Goal: Navigation & Orientation: Find specific page/section

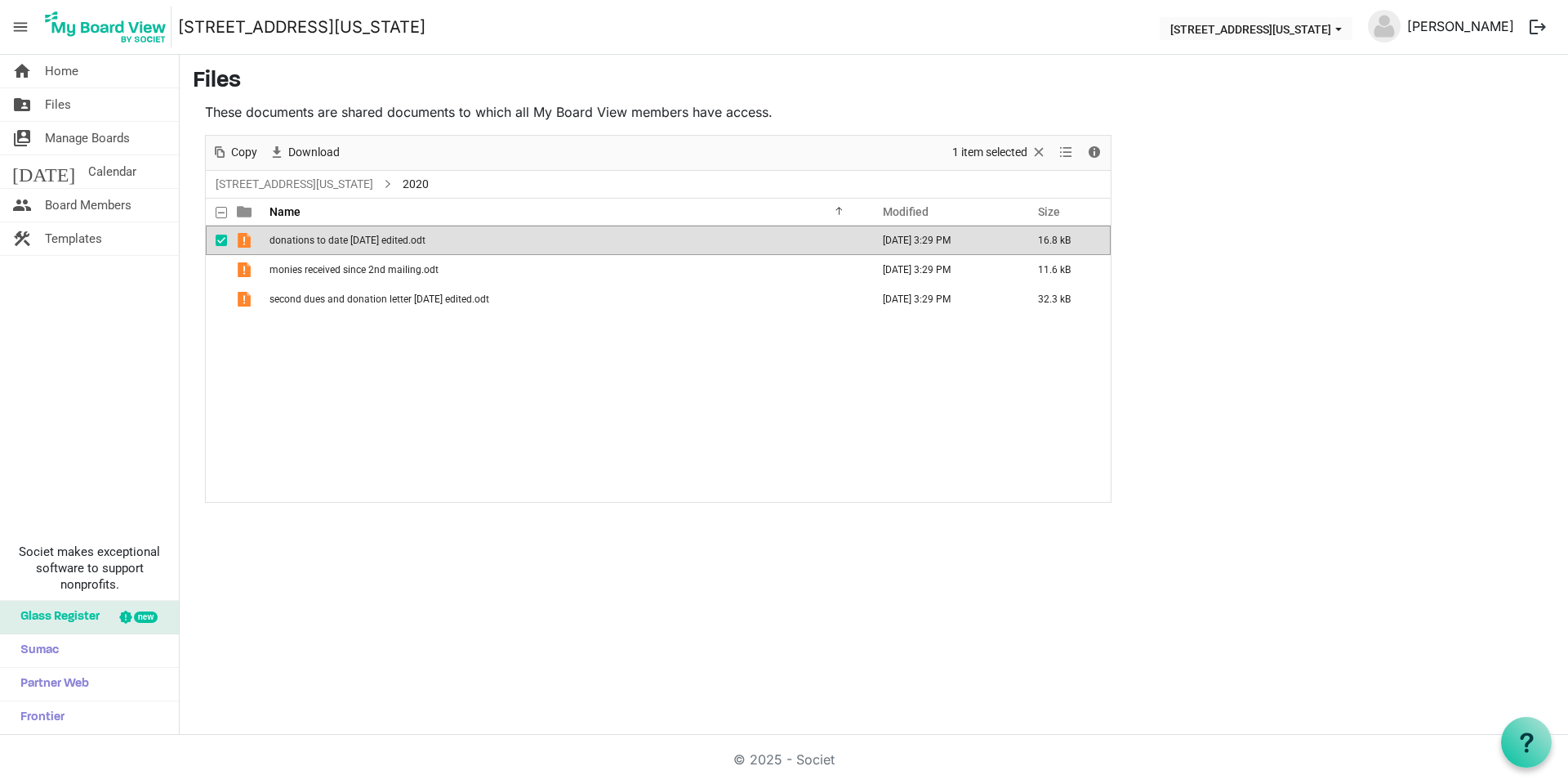
click at [1447, 29] on link "[PERSON_NAME]" at bounding box center [1461, 26] width 120 height 32
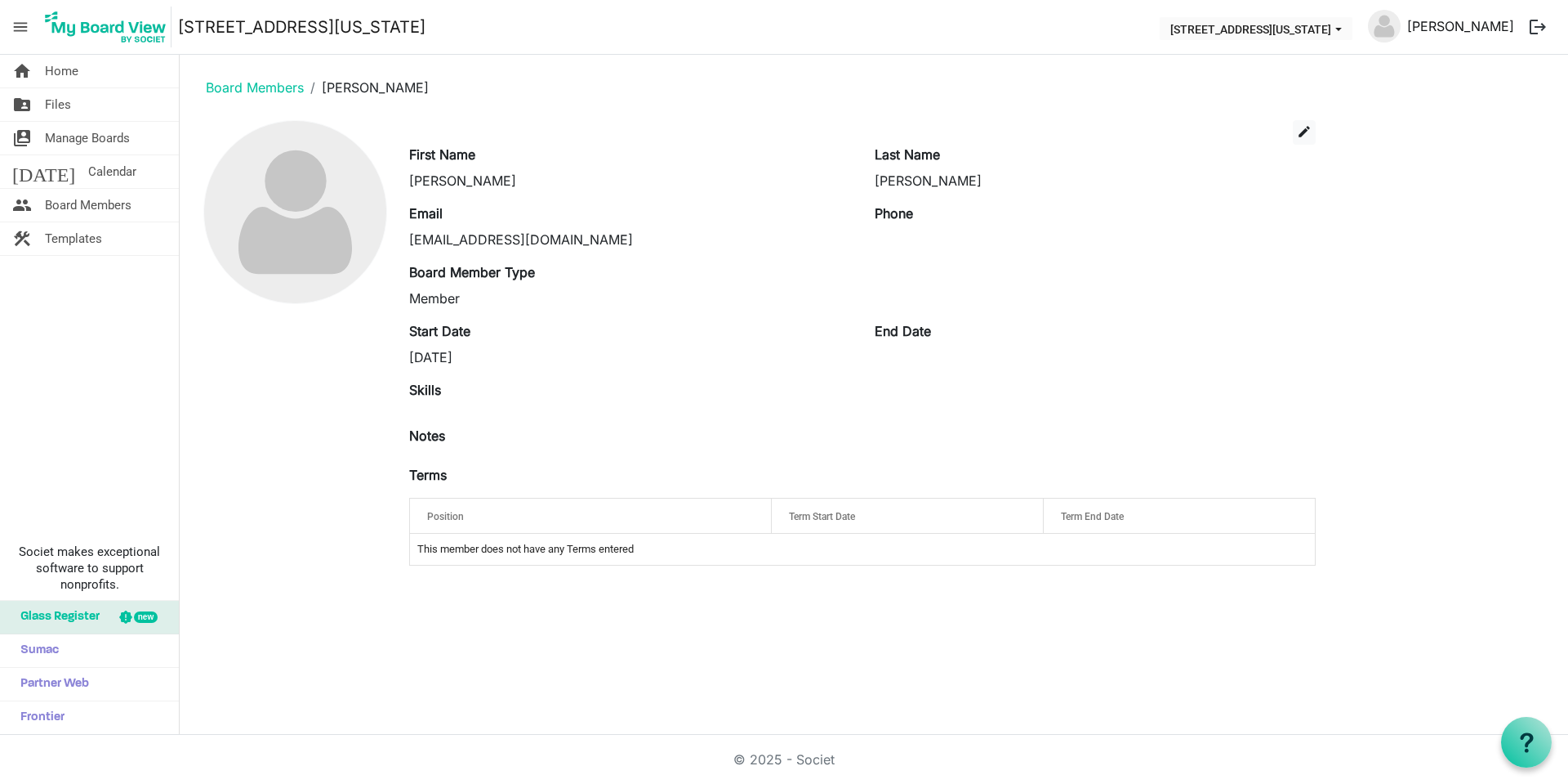
click at [1496, 29] on link "[PERSON_NAME]" at bounding box center [1461, 26] width 120 height 32
click at [1353, 32] on button "[STREET_ADDRESS][US_STATE]" at bounding box center [1256, 29] width 193 height 23
click at [27, 30] on span "menu" at bounding box center [20, 27] width 31 height 31
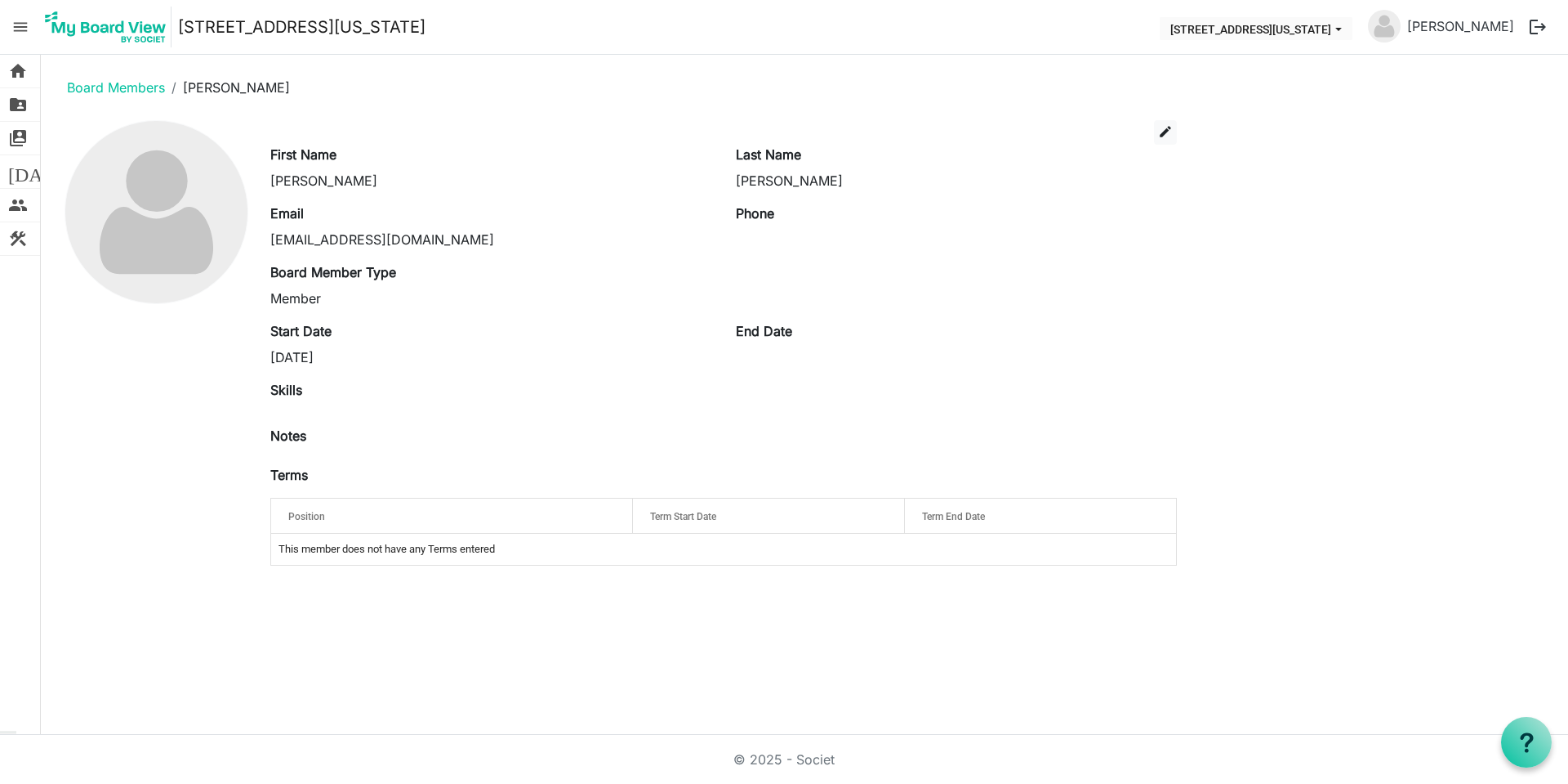
click at [20, 30] on span "menu" at bounding box center [20, 27] width 31 height 31
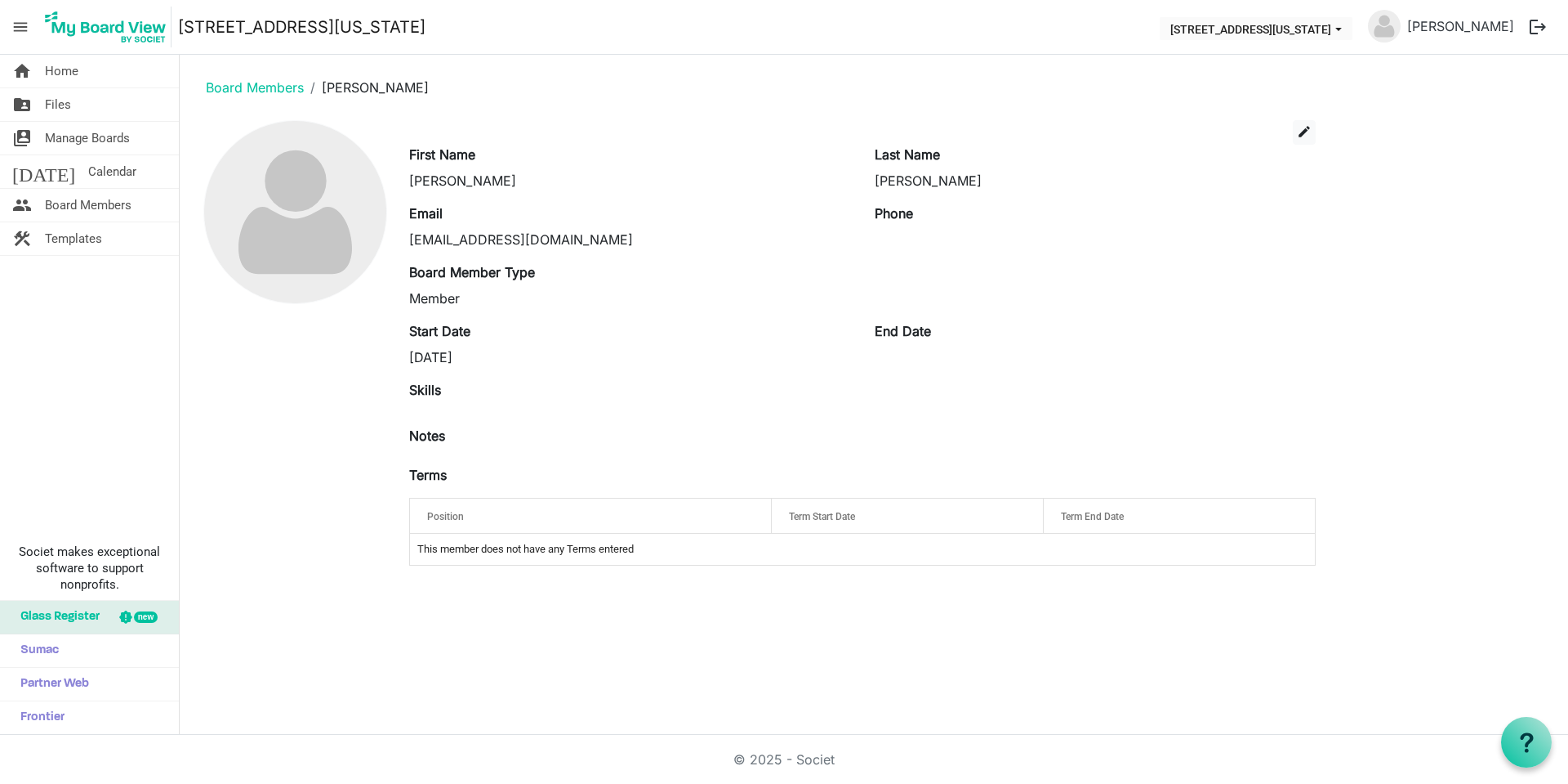
click at [1435, 275] on div "edit First Name Paula Last Name Bontempo Email pkbontempo@outlook.com Phone Boa…" at bounding box center [874, 349] width 1363 height 458
click at [22, 32] on span "menu" at bounding box center [20, 27] width 31 height 31
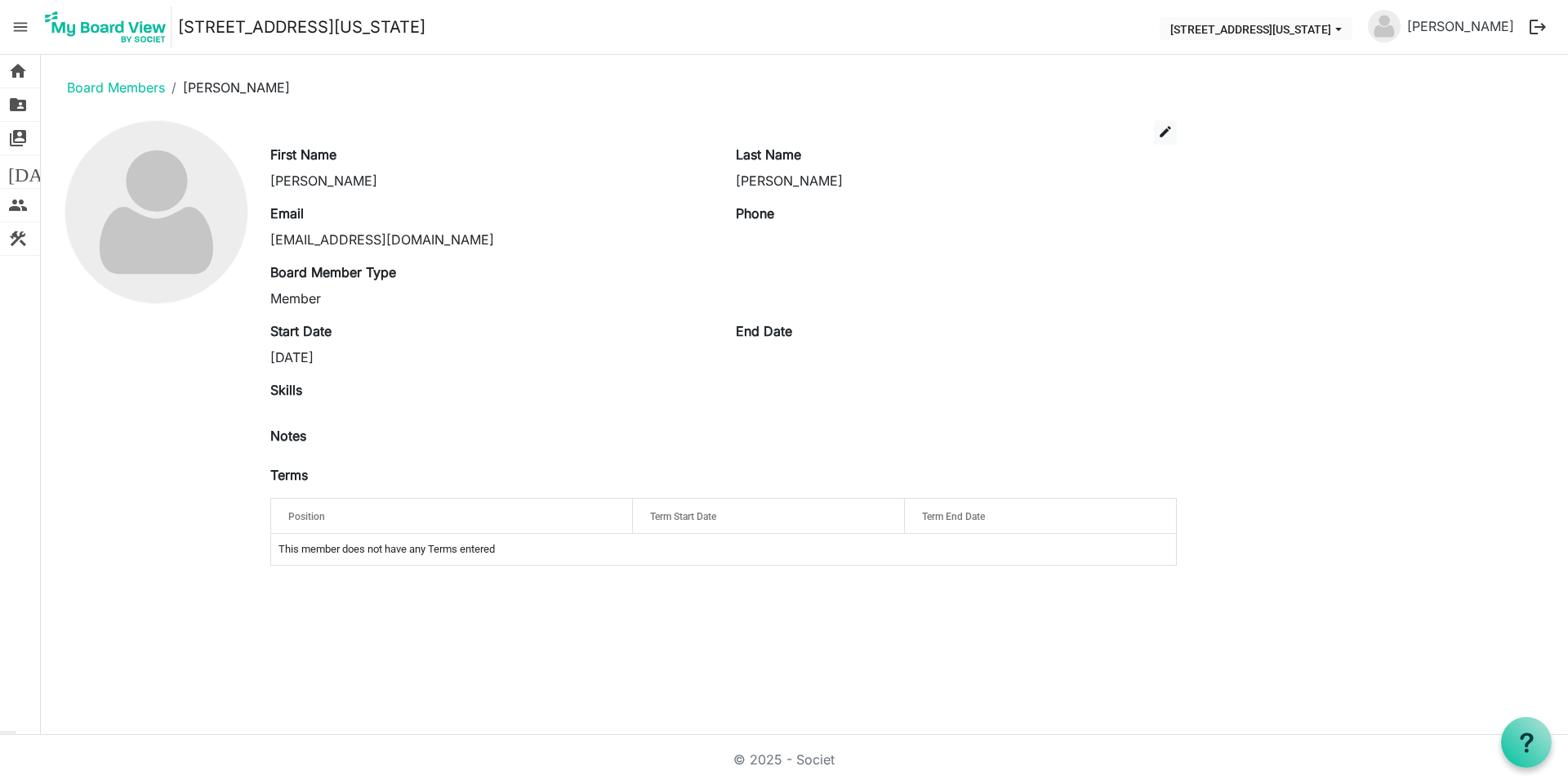
click at [22, 32] on span "menu" at bounding box center [20, 27] width 31 height 31
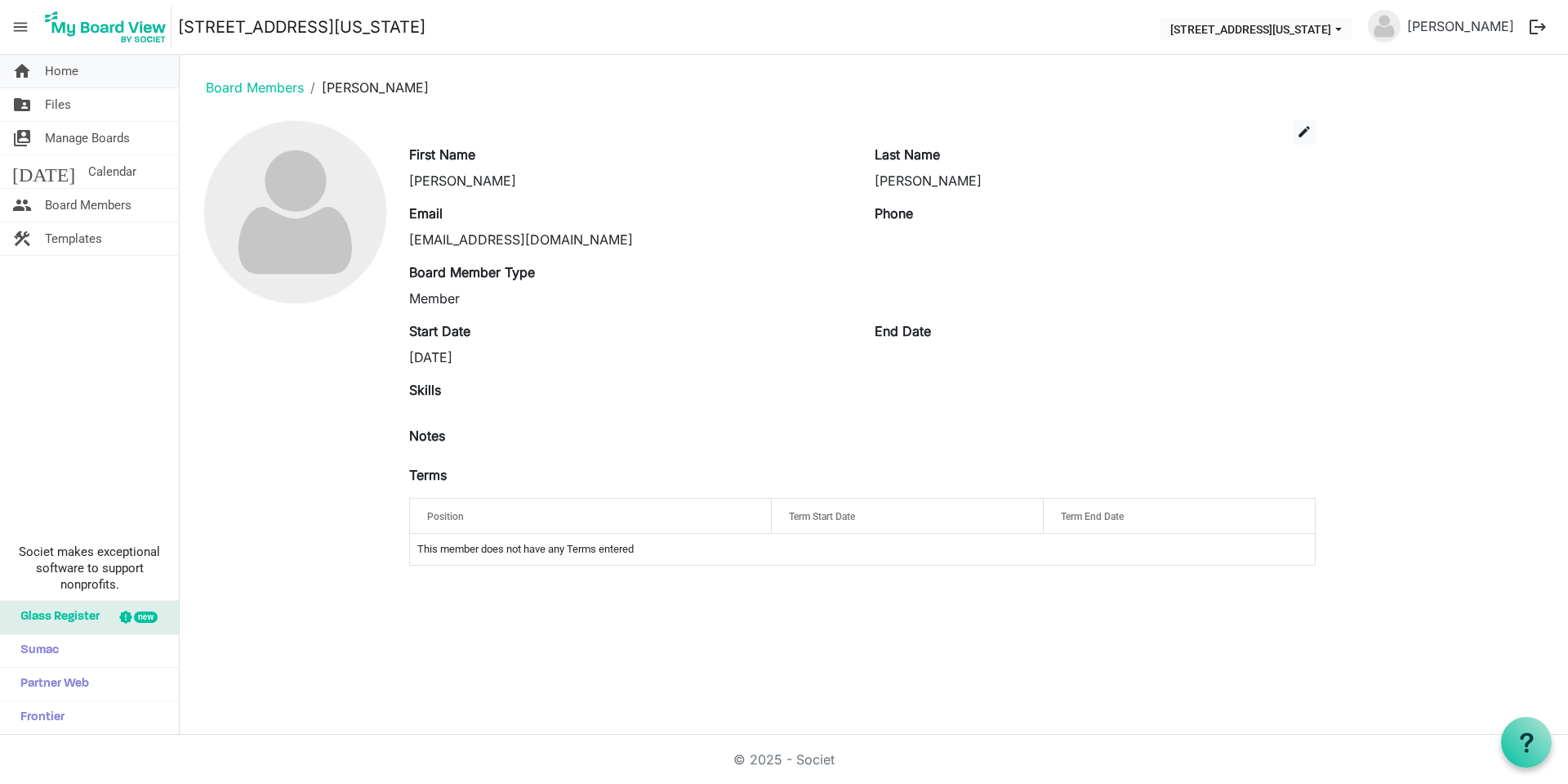
click at [64, 77] on span "Home" at bounding box center [61, 71] width 33 height 32
